Goal: Register for event/course

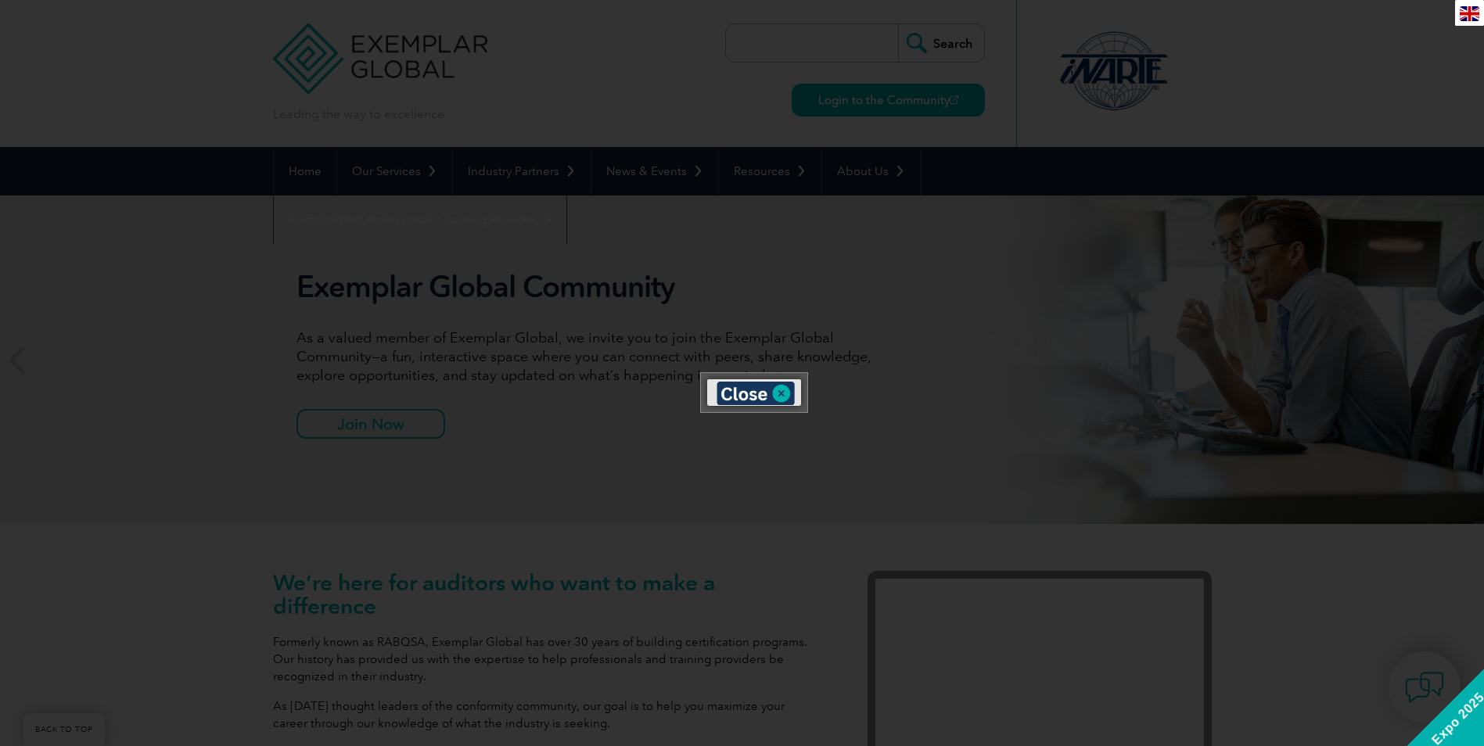
scroll to position [391, 0]
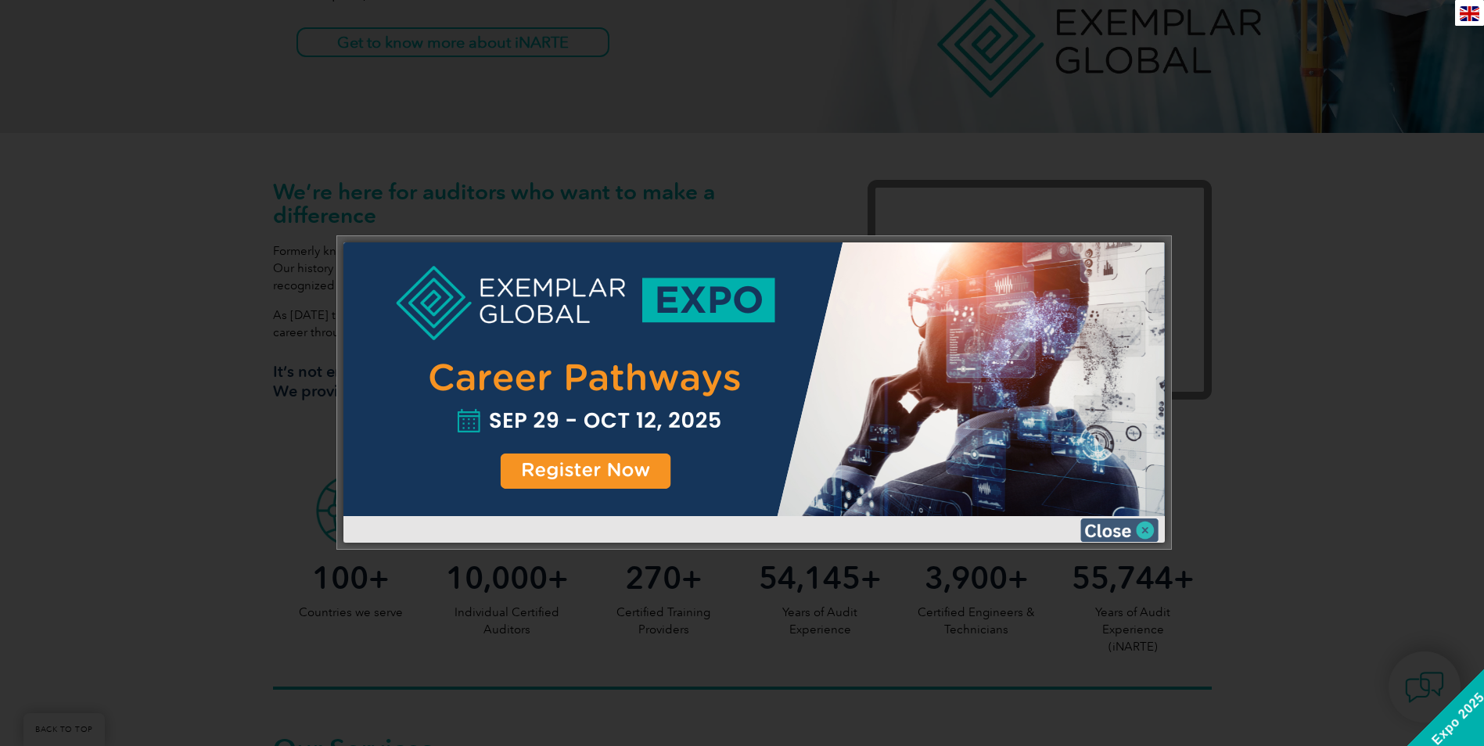
click at [1127, 529] on img at bounding box center [1119, 529] width 78 height 23
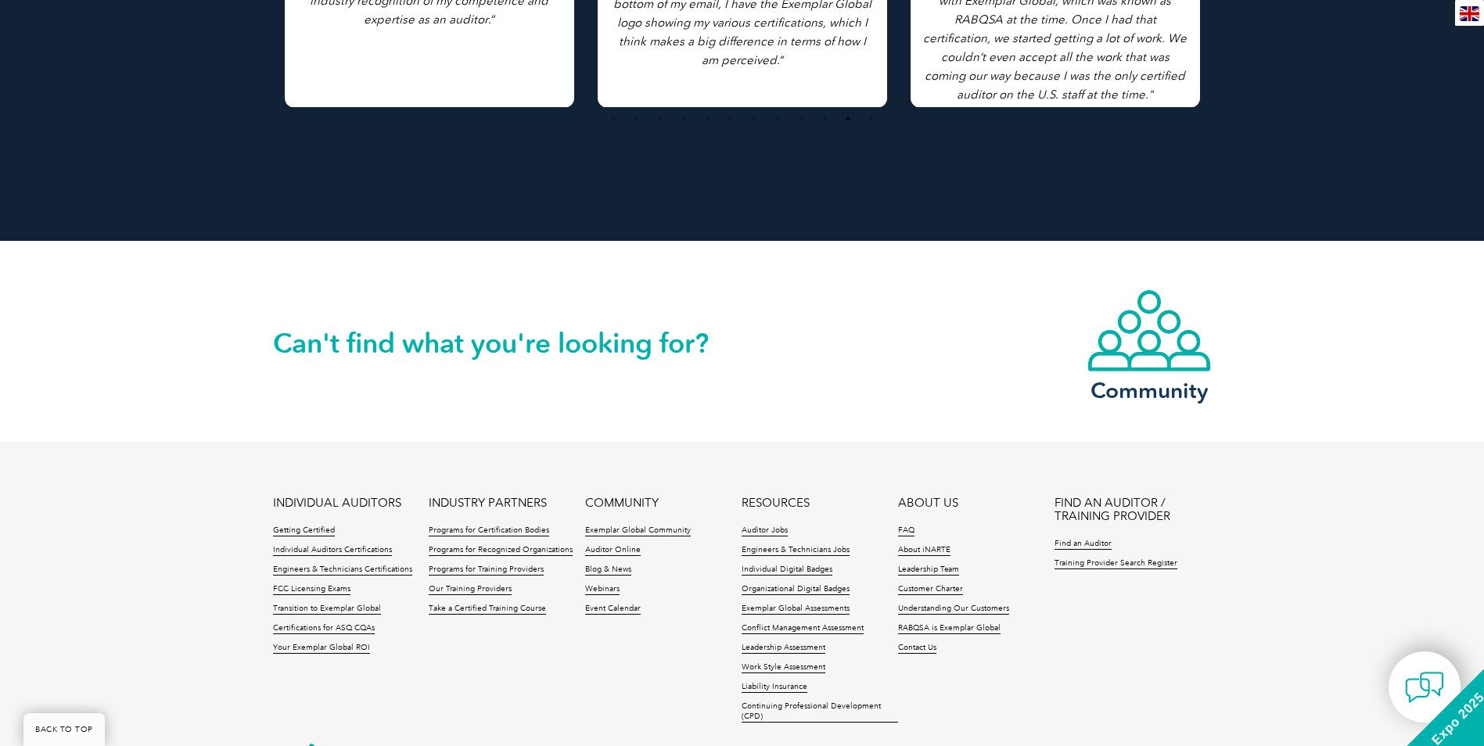
scroll to position [3539, 0]
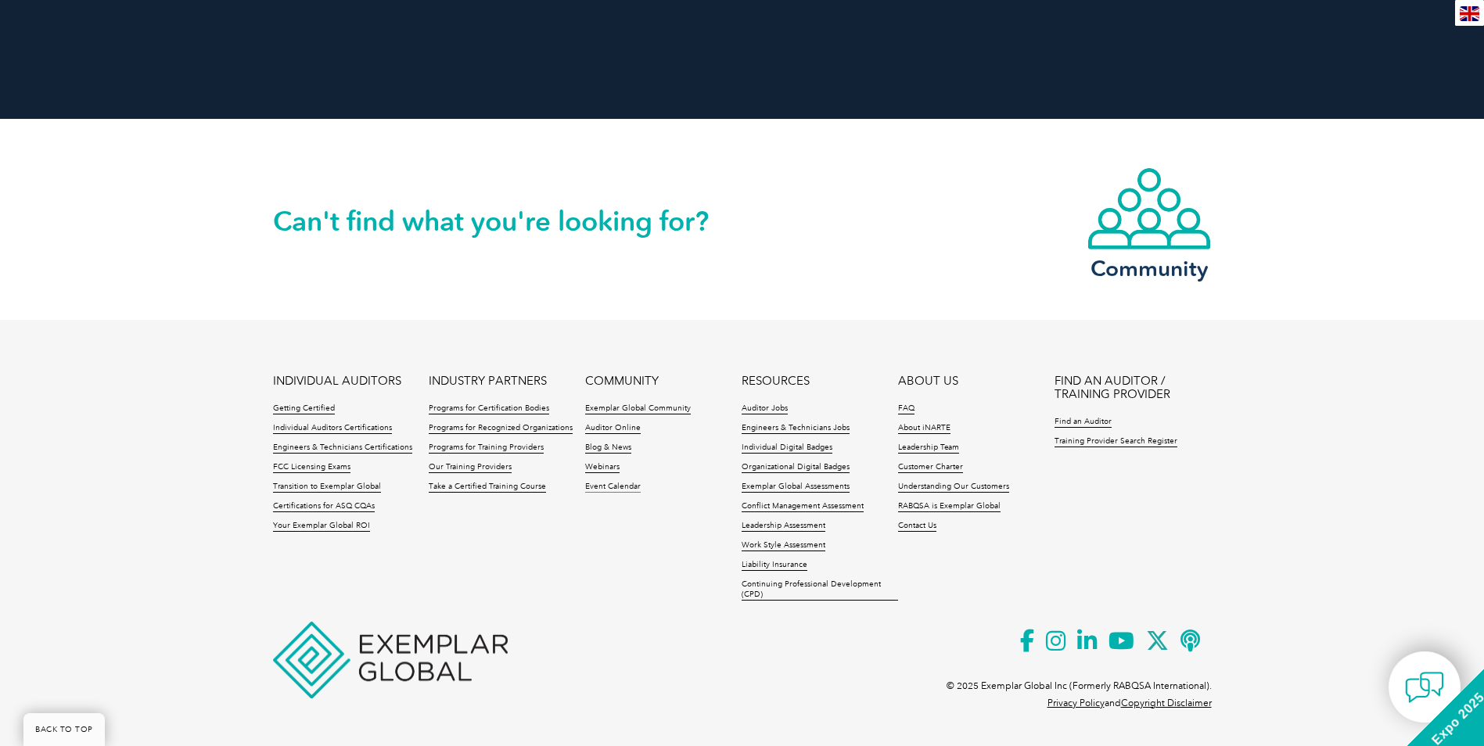
click at [601, 484] on link "Event Calendar" at bounding box center [613, 487] width 56 height 11
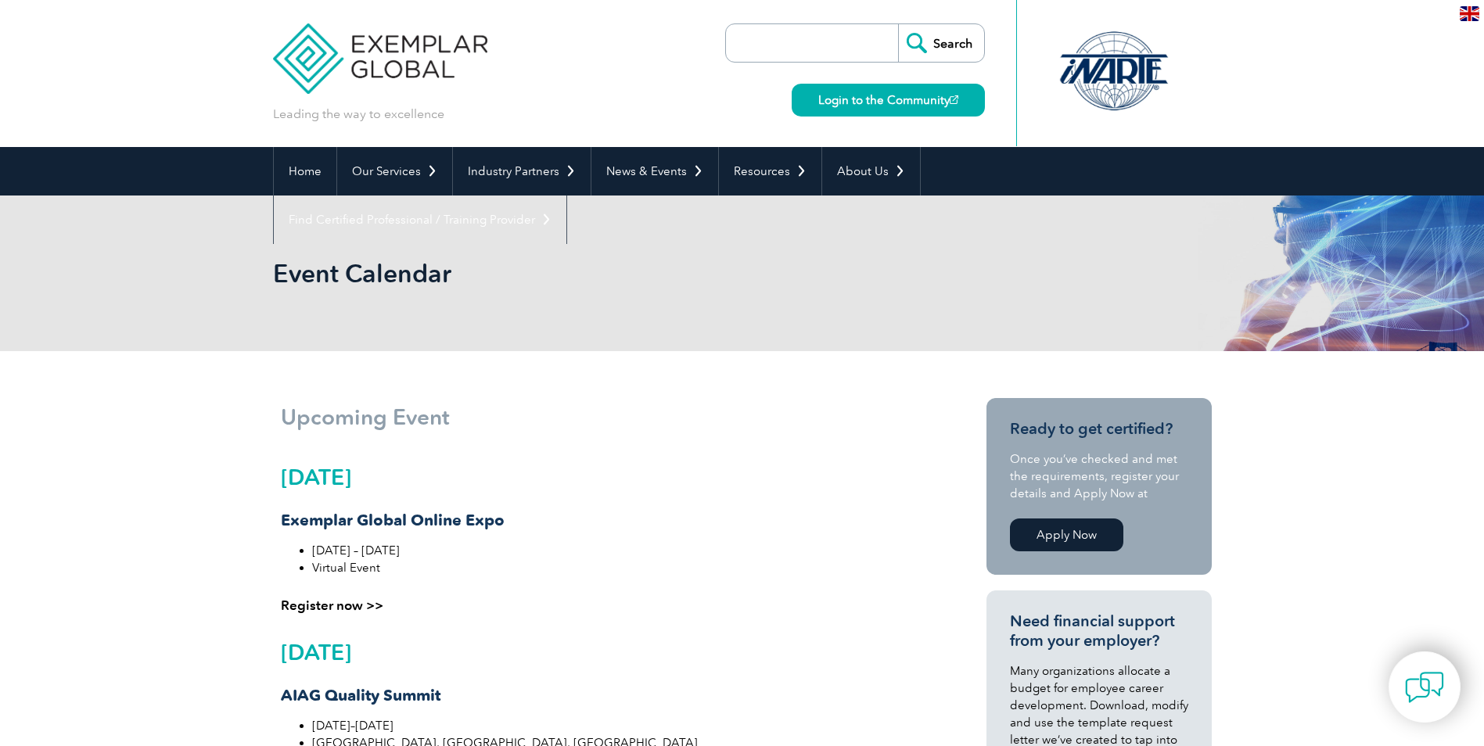
click at [342, 605] on link "Register now >>" at bounding box center [332, 605] width 102 height 16
